Goal: Task Accomplishment & Management: Complete application form

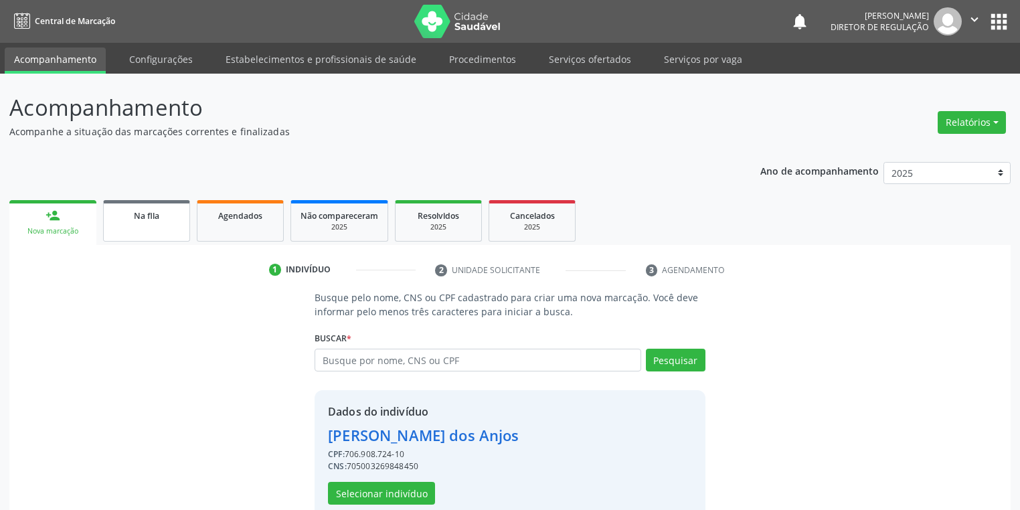
click at [139, 224] on link "Na fila" at bounding box center [146, 221] width 87 height 42
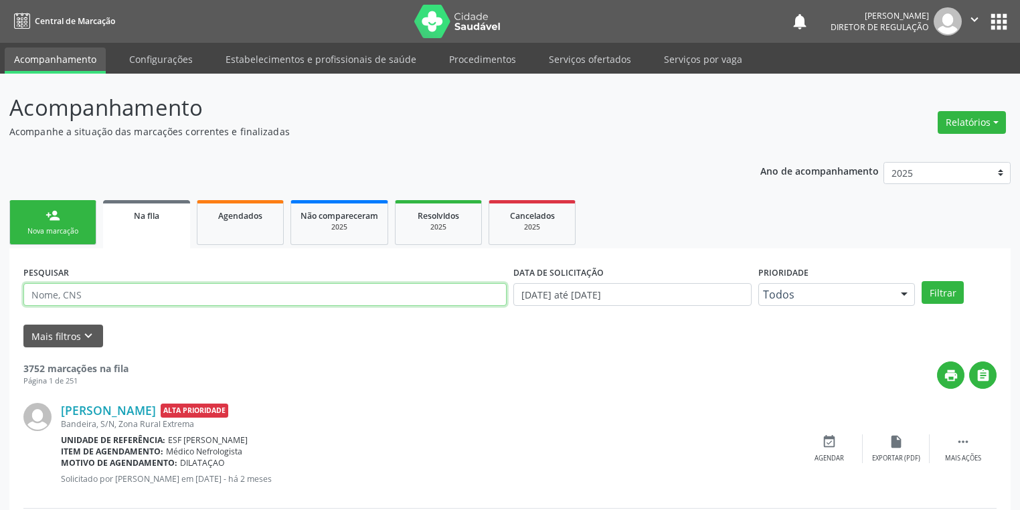
click at [91, 297] on input "text" at bounding box center [264, 294] width 483 height 23
type input "702604219675944"
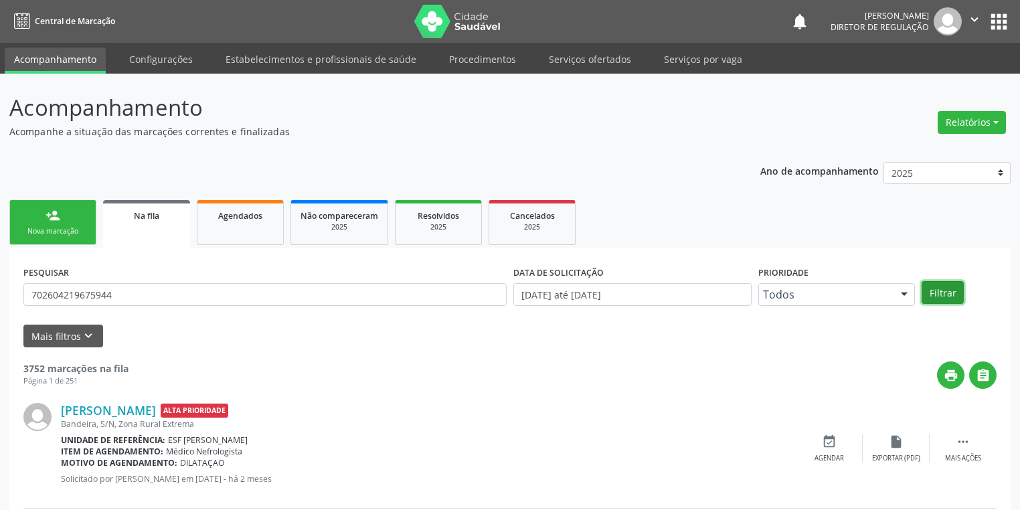
click at [948, 291] on button "Filtrar" at bounding box center [943, 292] width 42 height 23
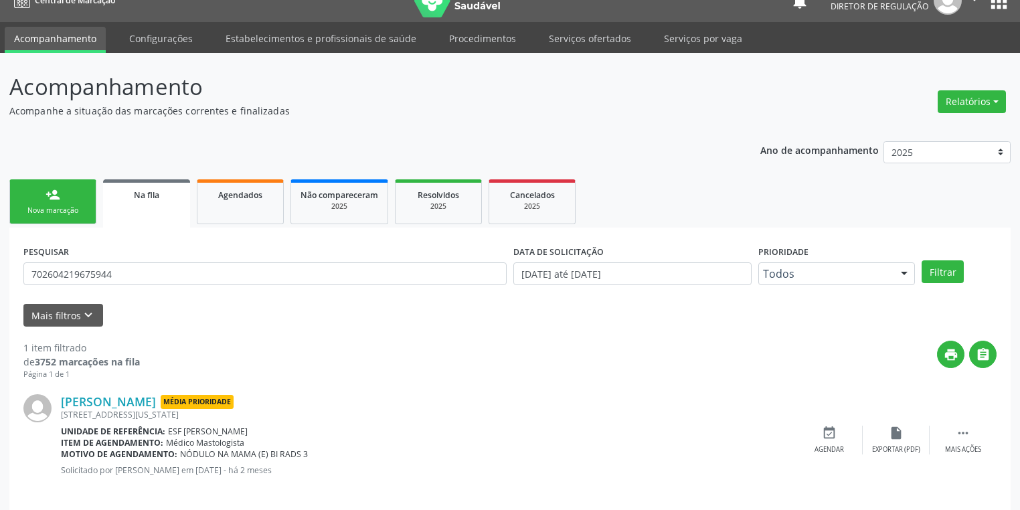
scroll to position [32, 0]
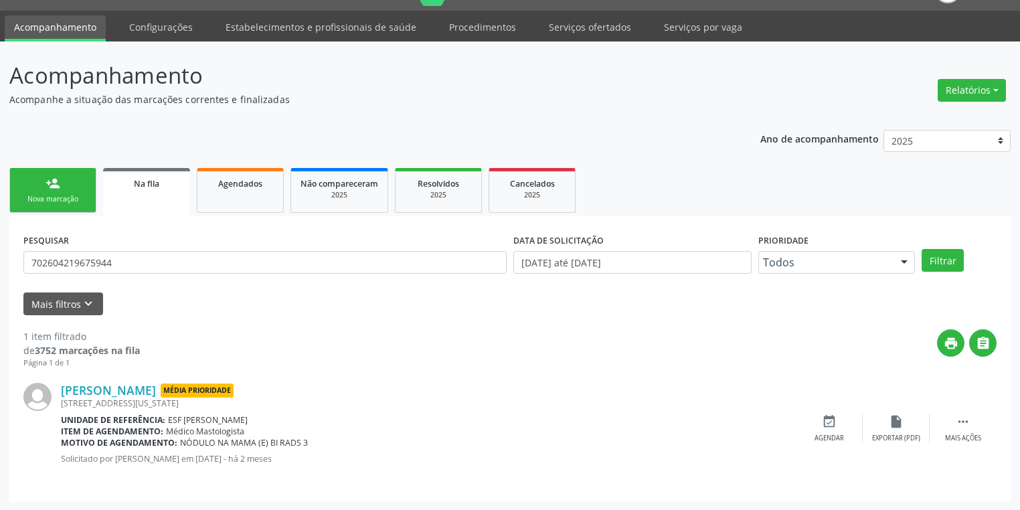
click at [66, 196] on div "Nova marcação" at bounding box center [52, 199] width 67 height 10
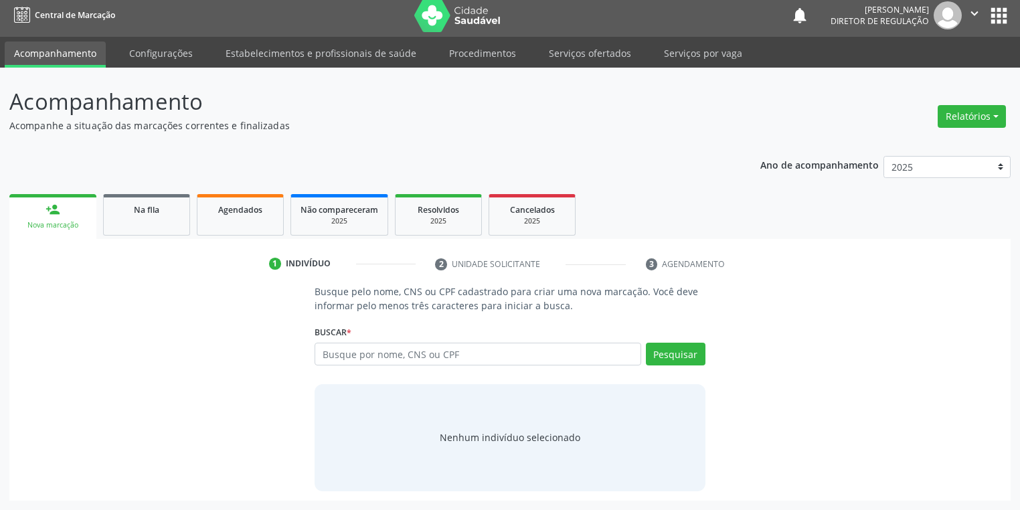
click at [66, 196] on link "person_add Nova marcação" at bounding box center [52, 216] width 87 height 45
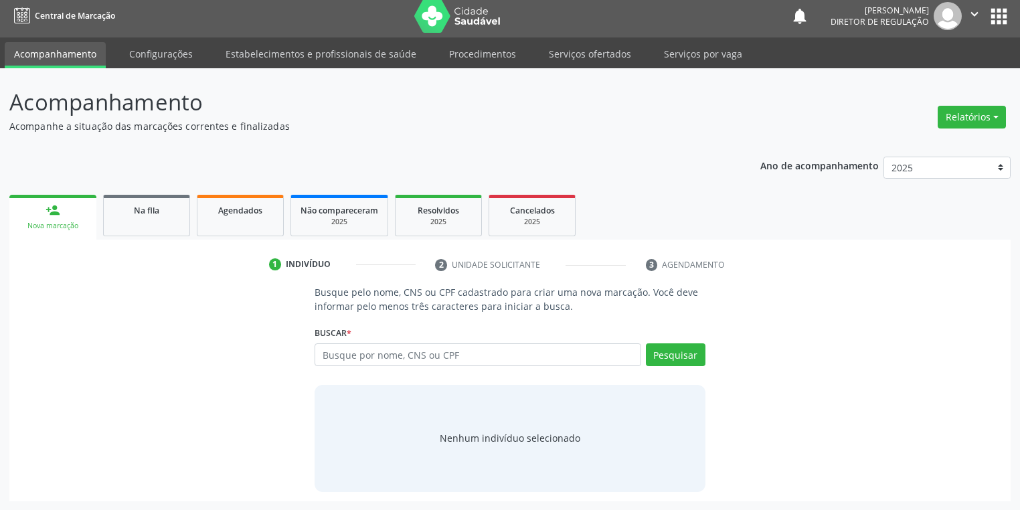
click at [66, 196] on link "person_add Nova marcação" at bounding box center [52, 217] width 87 height 45
click at [355, 350] on input "text" at bounding box center [478, 354] width 327 height 23
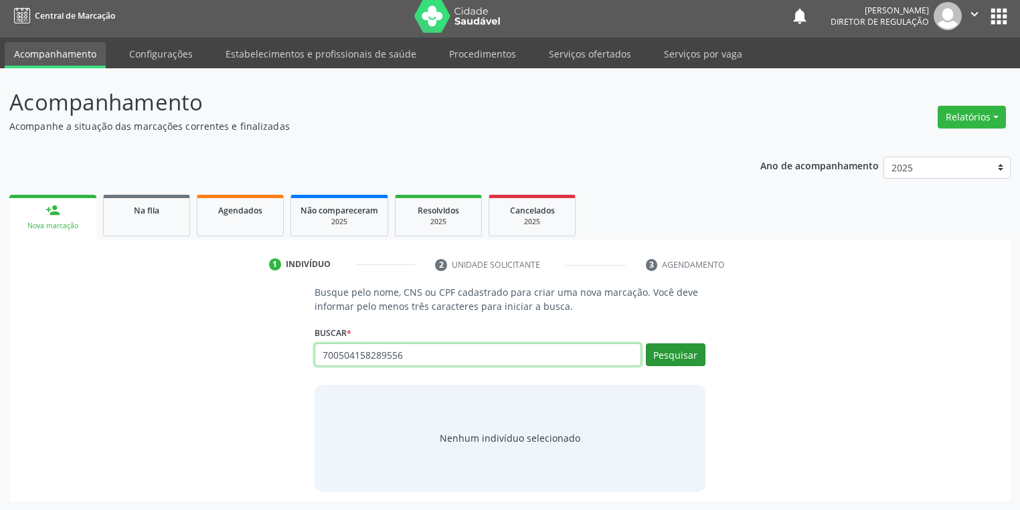
type input "700504158289556"
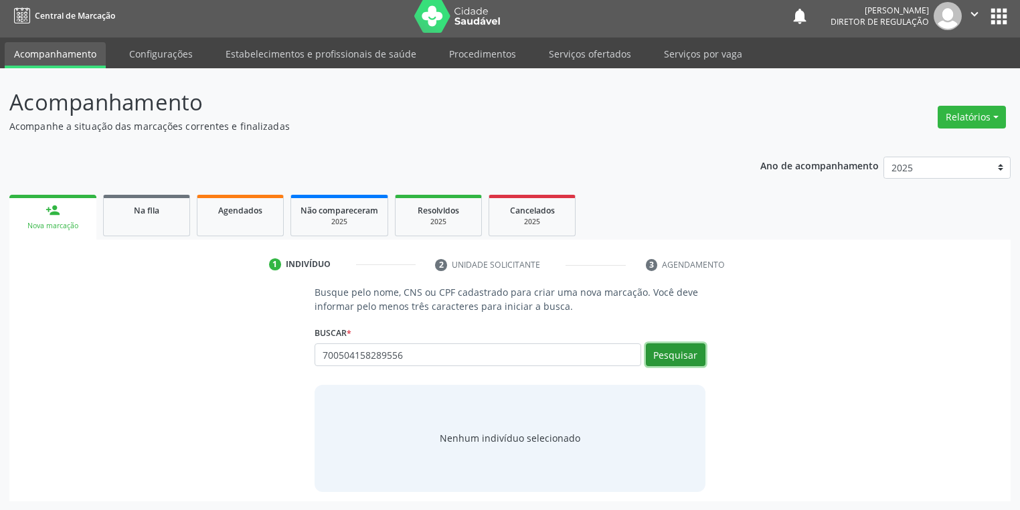
click at [669, 353] on button "Pesquisar" at bounding box center [676, 354] width 60 height 23
type input "700504158289556"
click at [523, 444] on div "Nenhum indivíduo selecionado" at bounding box center [510, 438] width 141 height 14
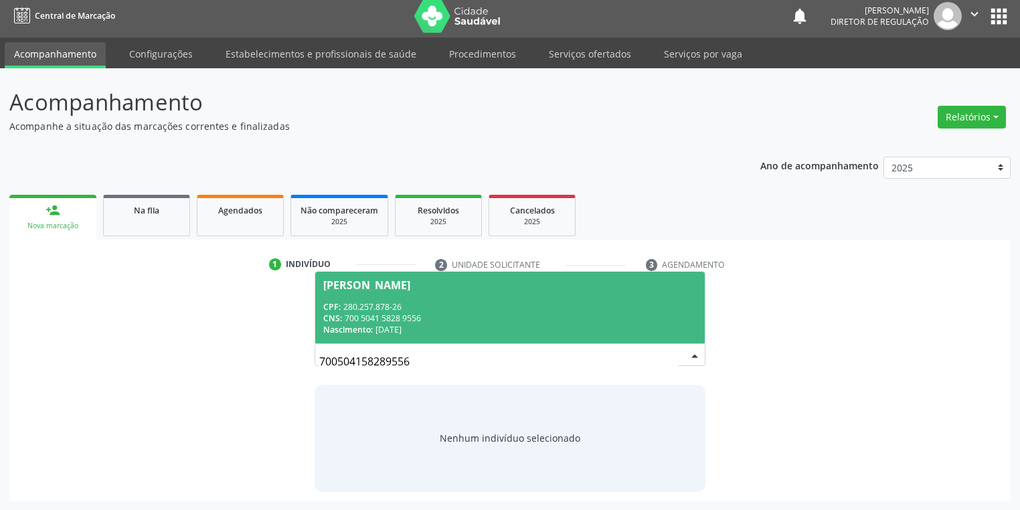
click at [396, 328] on div "Nascimento: [DATE]" at bounding box center [510, 329] width 374 height 11
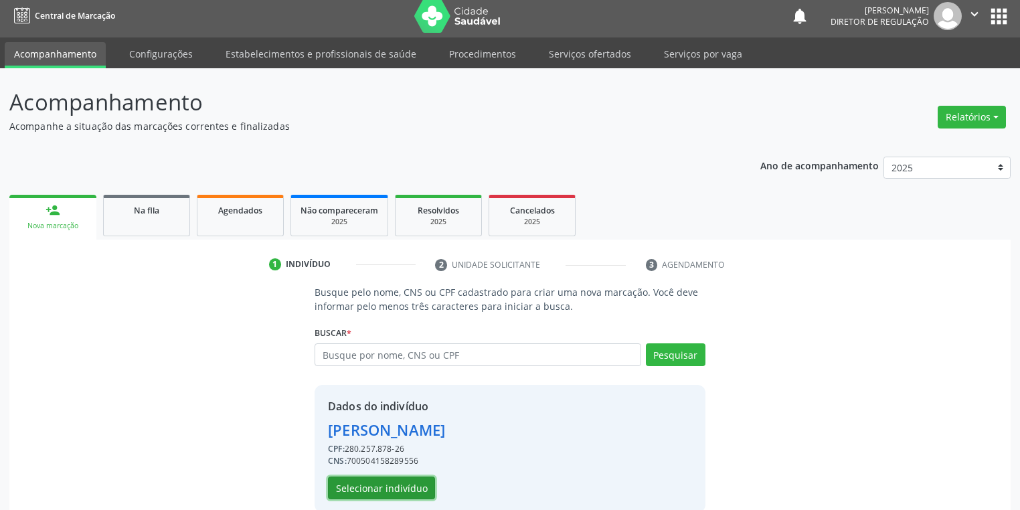
click at [380, 487] on button "Selecionar indivíduo" at bounding box center [381, 488] width 107 height 23
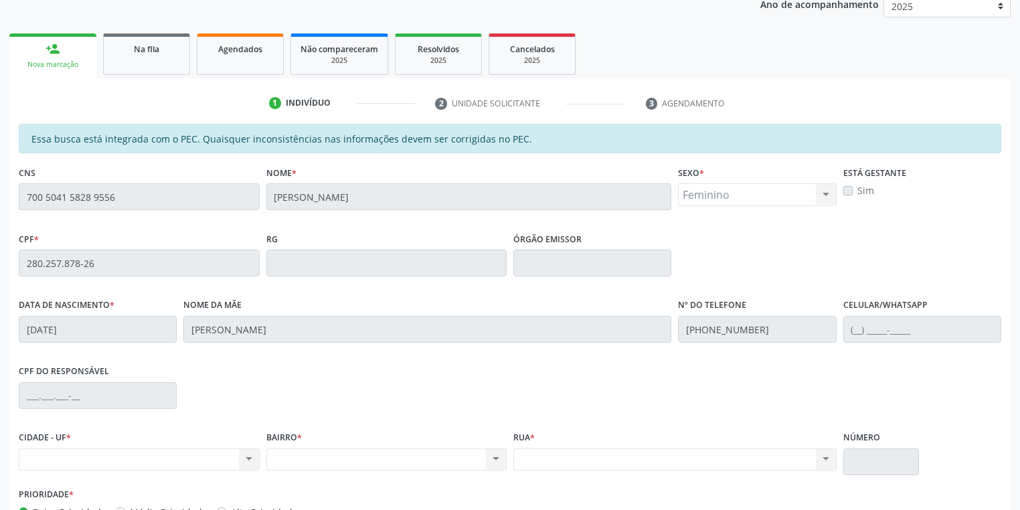
scroll to position [220, 0]
